Goal: Information Seeking & Learning: Learn about a topic

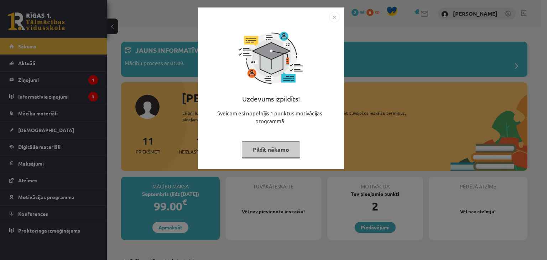
click at [277, 149] on button "Pildīt nākamo" at bounding box center [271, 149] width 58 height 16
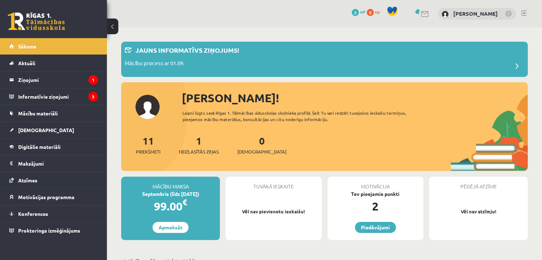
scroll to position [36, 0]
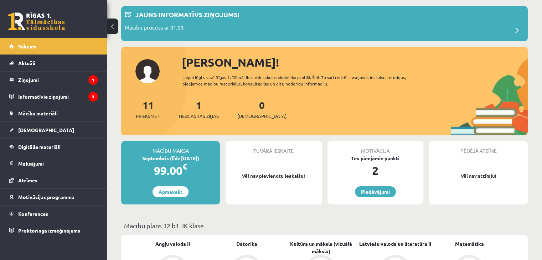
click at [197, 107] on div "1 Neizlasītās ziņas" at bounding box center [199, 109] width 40 height 22
click at [207, 117] on span "Neizlasītās ziņas" at bounding box center [199, 116] width 40 height 7
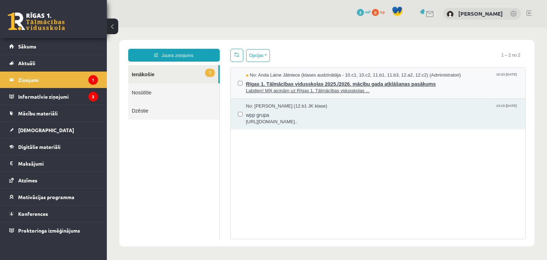
click at [312, 82] on span "Rīgas 1. Tālmācības vidusskolas 2025./2026. mācību gada atklāšanas pasākums" at bounding box center [382, 83] width 273 height 9
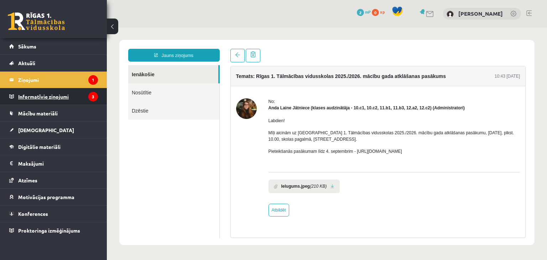
click at [85, 89] on legend "Informatīvie ziņojumi 3" at bounding box center [58, 96] width 80 height 16
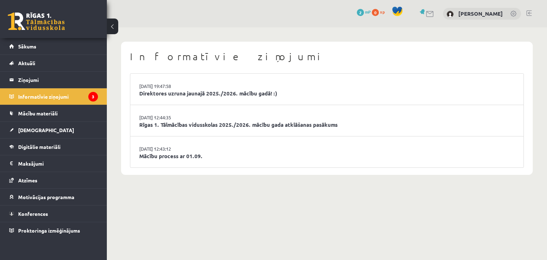
click at [232, 89] on link "Direktores uzruna jaunajā 2025./2026. mācību gadā! :)" at bounding box center [327, 93] width 376 height 8
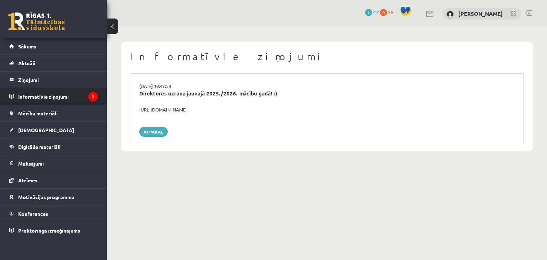
click at [58, 88] on li "Informatīvie ziņojumi 2" at bounding box center [53, 96] width 107 height 17
click at [58, 93] on legend "Informatīvie ziņojumi 2" at bounding box center [58, 96] width 80 height 16
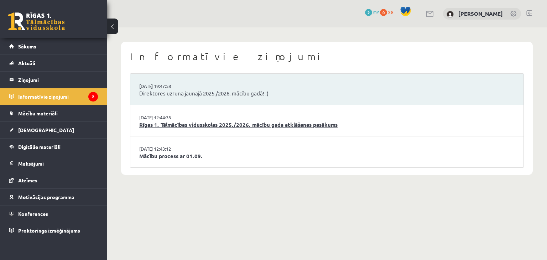
click at [225, 127] on link "Rīgas 1. Tālmācības vidusskolas 2025./2026. mācību gada atklāšanas pasākums" at bounding box center [327, 125] width 376 height 8
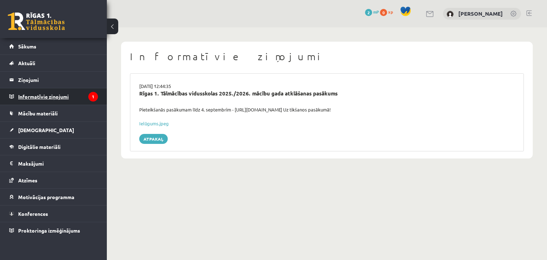
click at [34, 94] on legend "Informatīvie ziņojumi 1" at bounding box center [58, 96] width 80 height 16
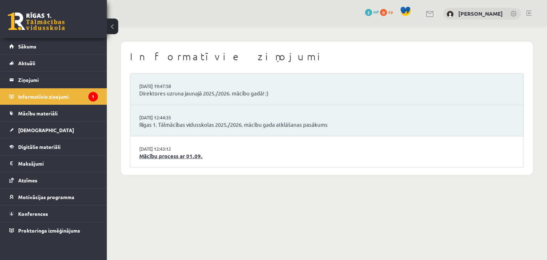
click at [151, 158] on link "Mācību process ar 01.09." at bounding box center [327, 156] width 376 height 8
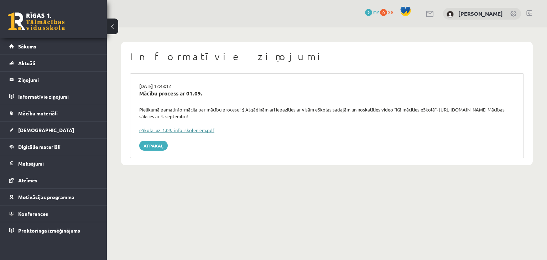
click at [177, 131] on link "eSkola_uz_1.09._info_skolēniem.pdf" at bounding box center [176, 130] width 75 height 6
click at [42, 113] on span "Mācību materiāli" at bounding box center [38, 113] width 40 height 6
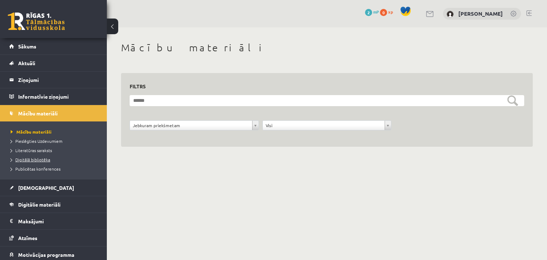
click at [36, 160] on span "Digitālā bibliotēka" at bounding box center [31, 160] width 40 height 6
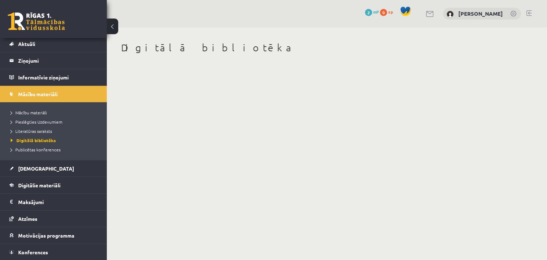
scroll to position [36, 0]
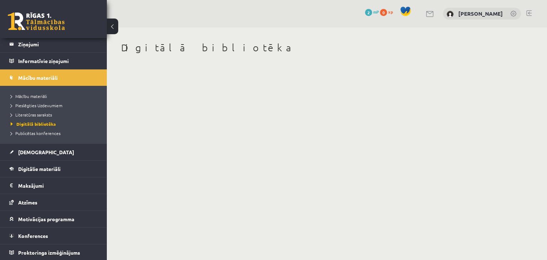
click at [401, 7] on span at bounding box center [406, 11] width 11 height 11
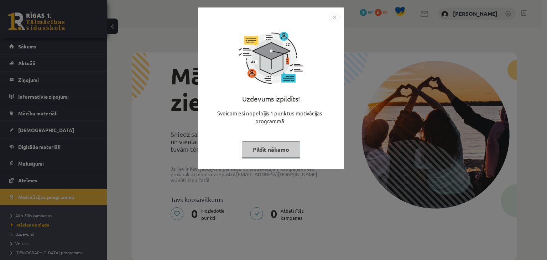
click at [267, 152] on button "Pildīt nākamo" at bounding box center [271, 149] width 58 height 16
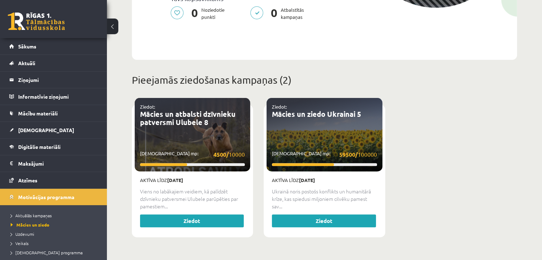
scroll to position [214, 0]
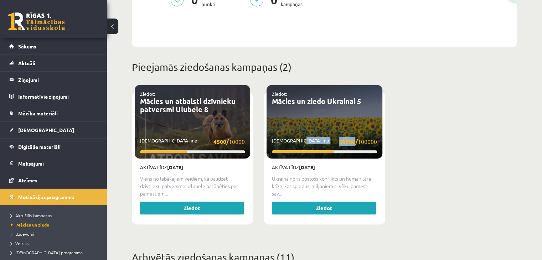
drag, startPoint x: 337, startPoint y: 137, endPoint x: 354, endPoint y: 136, distance: 16.1
click at [354, 137] on p "Savākti mp: 59500/ 100000" at bounding box center [324, 141] width 105 height 9
drag, startPoint x: 211, startPoint y: 134, endPoint x: 255, endPoint y: 136, distance: 44.6
click at [250, 136] on div "Ziedot: Mācies un atbalsti dzīvnieku patversmi Ulubele 8 Savākti mp: 4500/ 1000…" at bounding box center [192, 158] width 121 height 133
click at [498, 132] on div "Ziedot: Mācies un atbalsti dzīvnieku patversmi Ulubele 8 Savākti mp: 4500/ 1000…" at bounding box center [325, 162] width 396 height 152
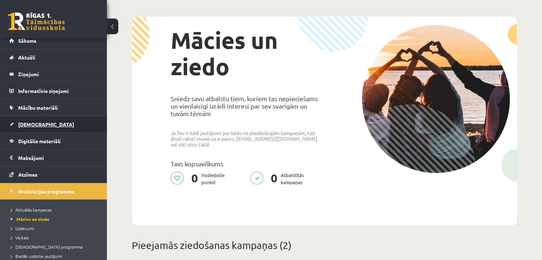
scroll to position [0, 0]
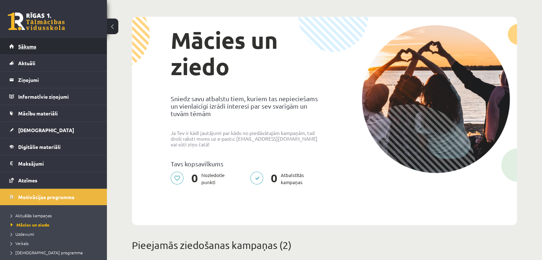
click at [34, 43] on span "Sākums" at bounding box center [27, 46] width 18 height 6
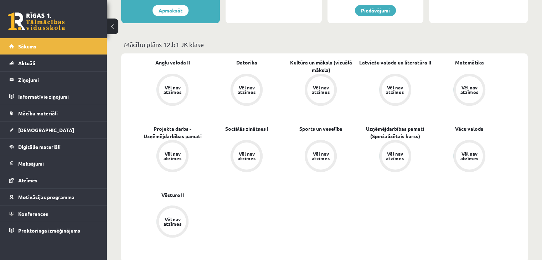
scroll to position [214, 0]
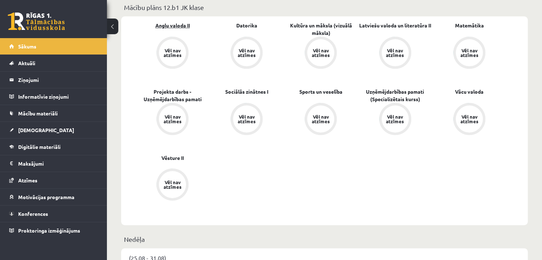
click at [174, 27] on link "Angļu valoda II" at bounding box center [172, 25] width 35 height 7
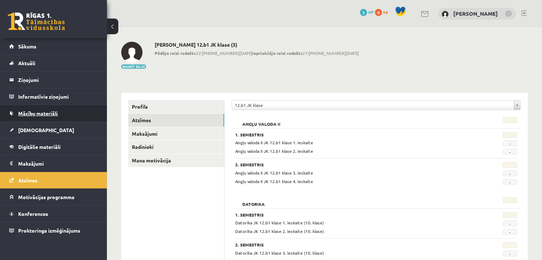
click at [50, 112] on span "Mācību materiāli" at bounding box center [38, 113] width 40 height 6
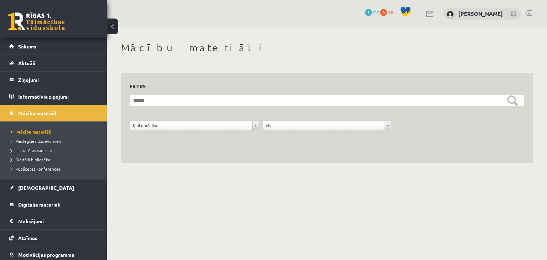
drag, startPoint x: 58, startPoint y: 33, endPoint x: 59, endPoint y: 30, distance: 3.7
click at [58, 32] on div "0 Dāvanas 3 mP 0 xp" at bounding box center [53, 19] width 107 height 38
click at [63, 25] on link at bounding box center [36, 21] width 57 height 18
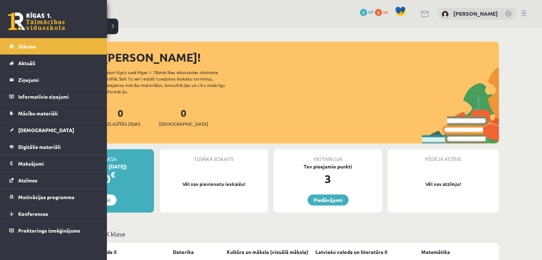
click at [27, 27] on link at bounding box center [36, 21] width 57 height 18
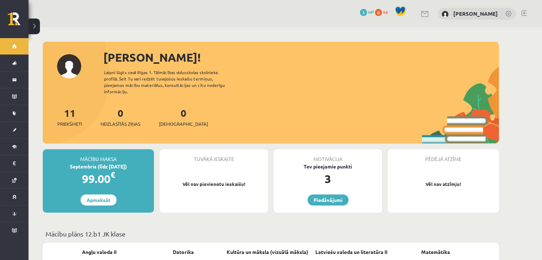
click at [36, 27] on button at bounding box center [34, 27] width 11 height 16
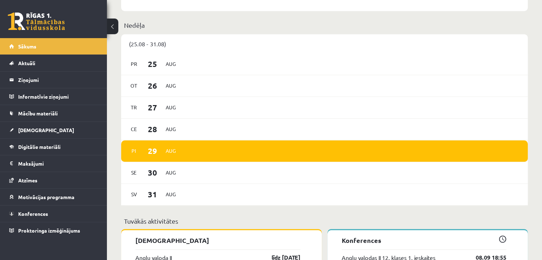
scroll to position [427, 0]
